Goal: Transaction & Acquisition: Book appointment/travel/reservation

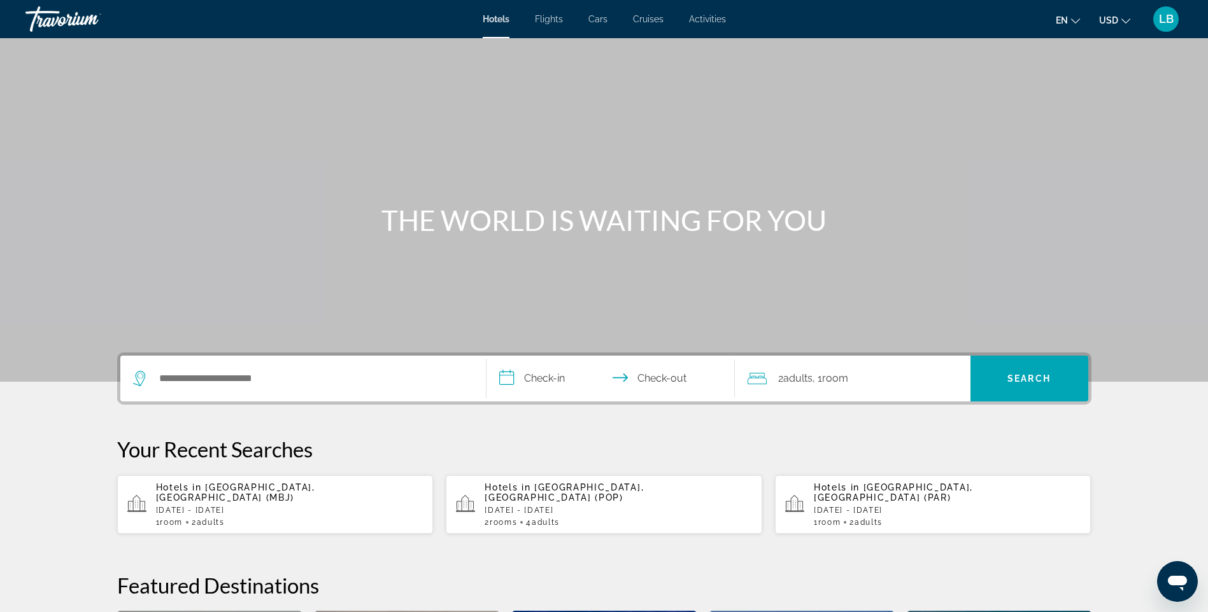
click at [15, 1] on mat-toolbar "Hotels Flights Cars Cruises Activities Hotels Flights Cars Cruises Activities e…" at bounding box center [604, 19] width 1208 height 38
